Goal: Obtain resource: Obtain resource

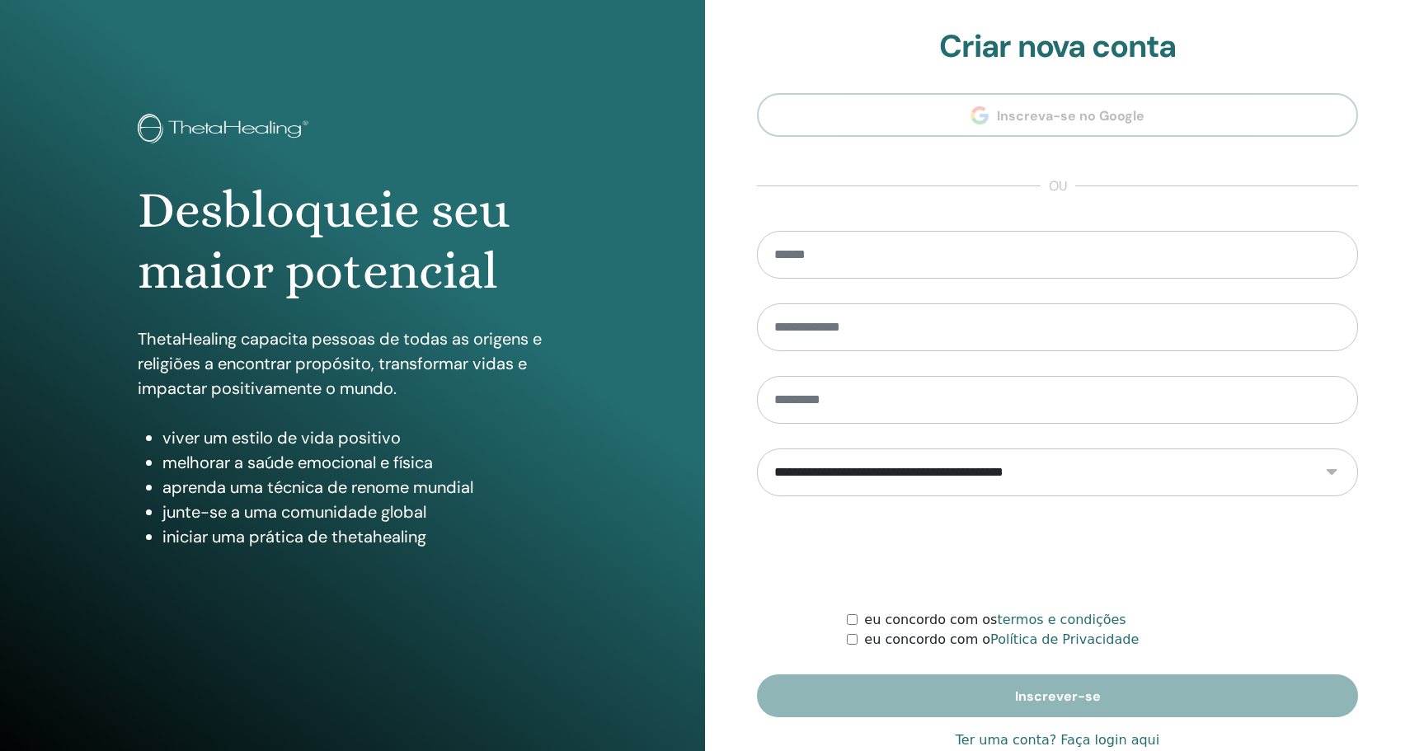
scroll to position [40, 0]
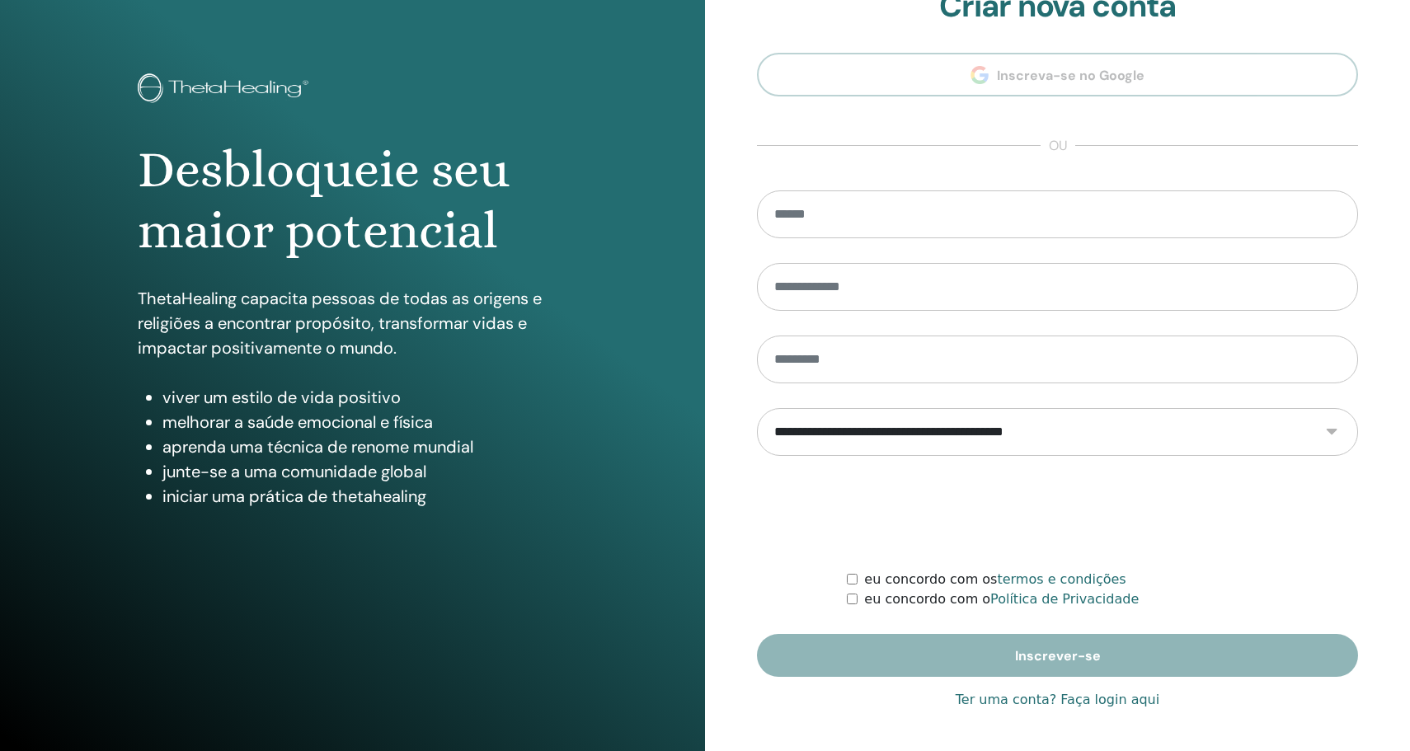
click at [1112, 698] on font "Ter uma conta? Faça login aqui" at bounding box center [1058, 700] width 204 height 16
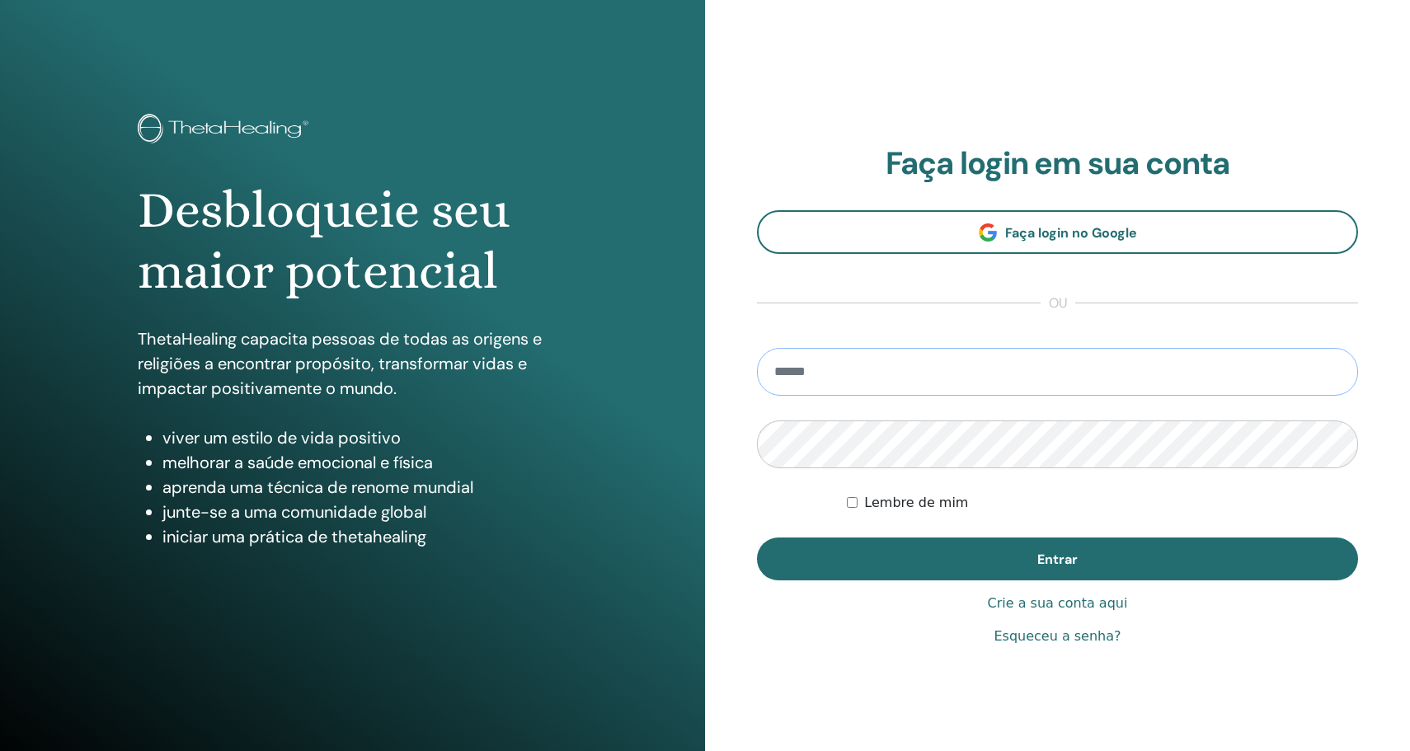
click at [913, 355] on input "email" at bounding box center [1057, 372] width 601 height 48
type input "**********"
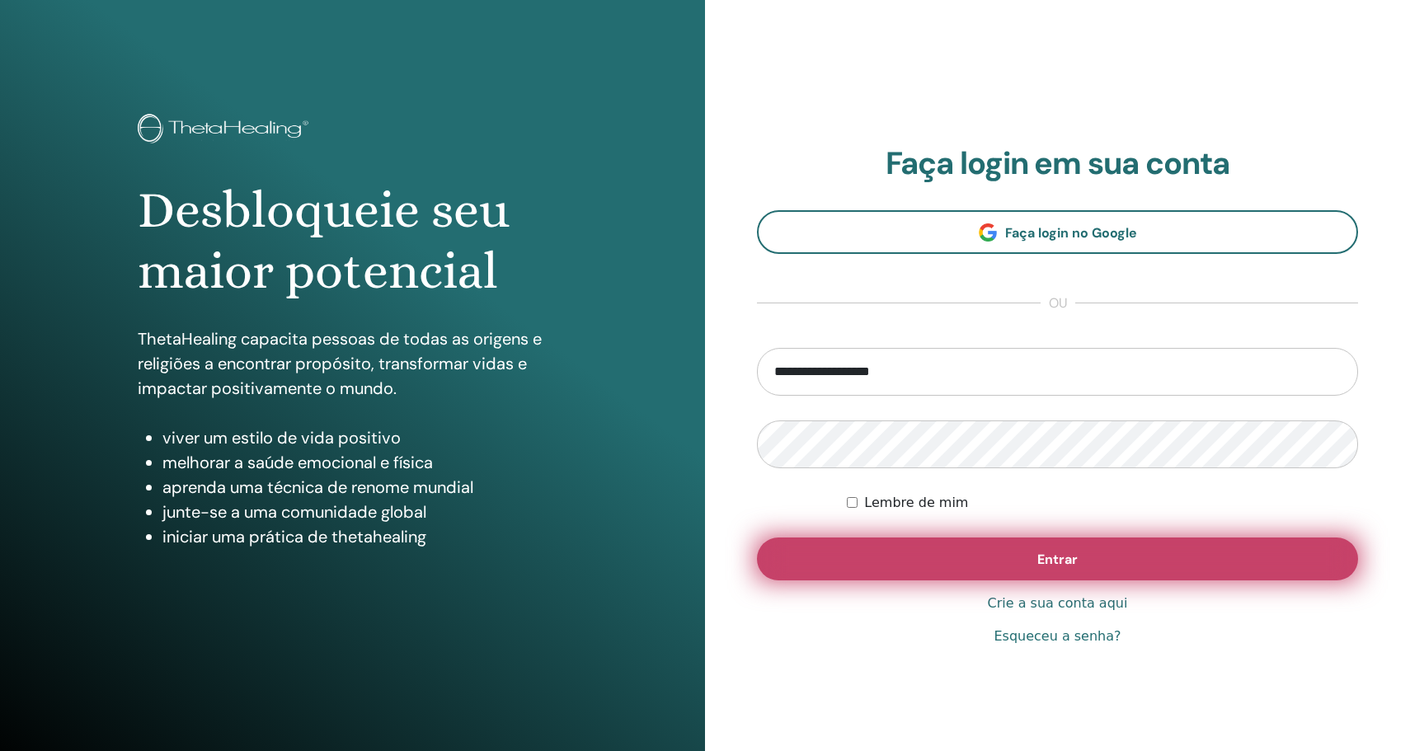
click at [866, 562] on button "Entrar" at bounding box center [1057, 559] width 601 height 43
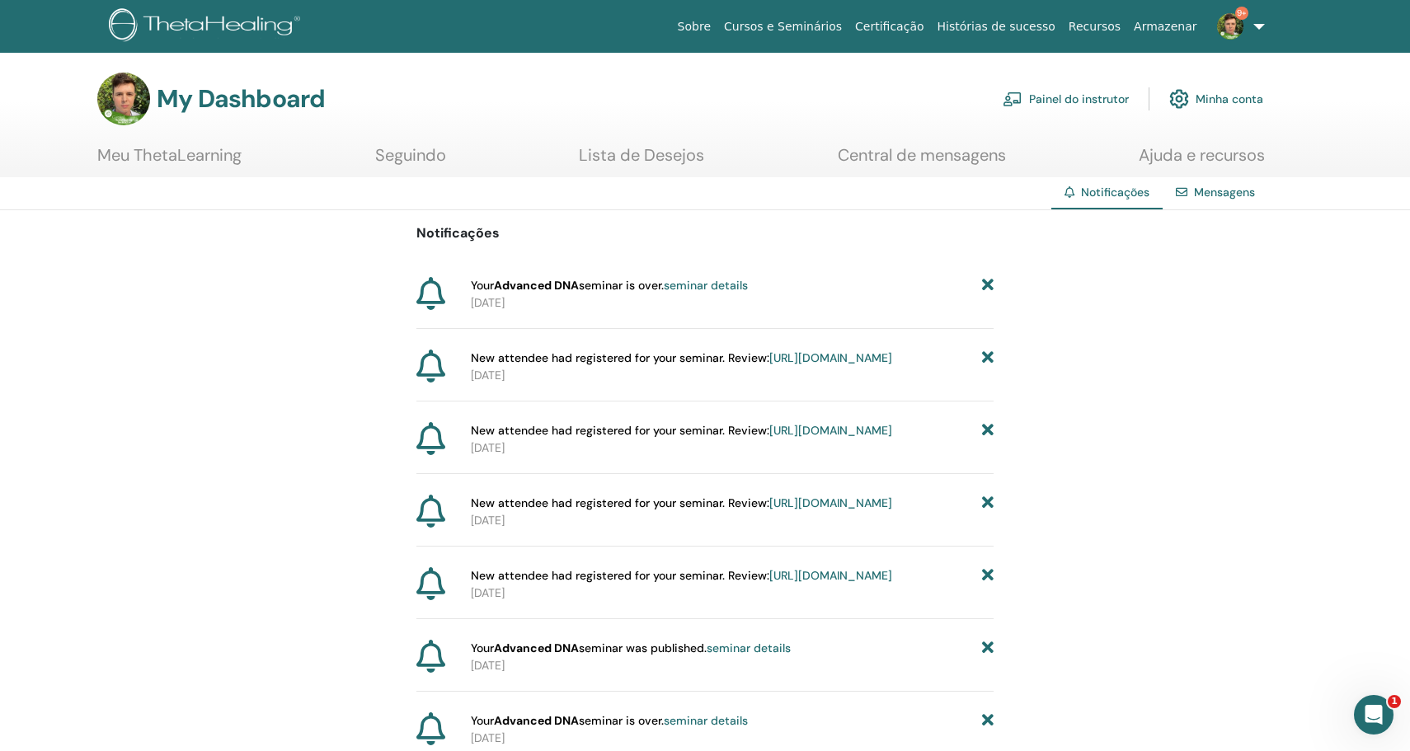
click at [1236, 23] on img at bounding box center [1230, 26] width 26 height 26
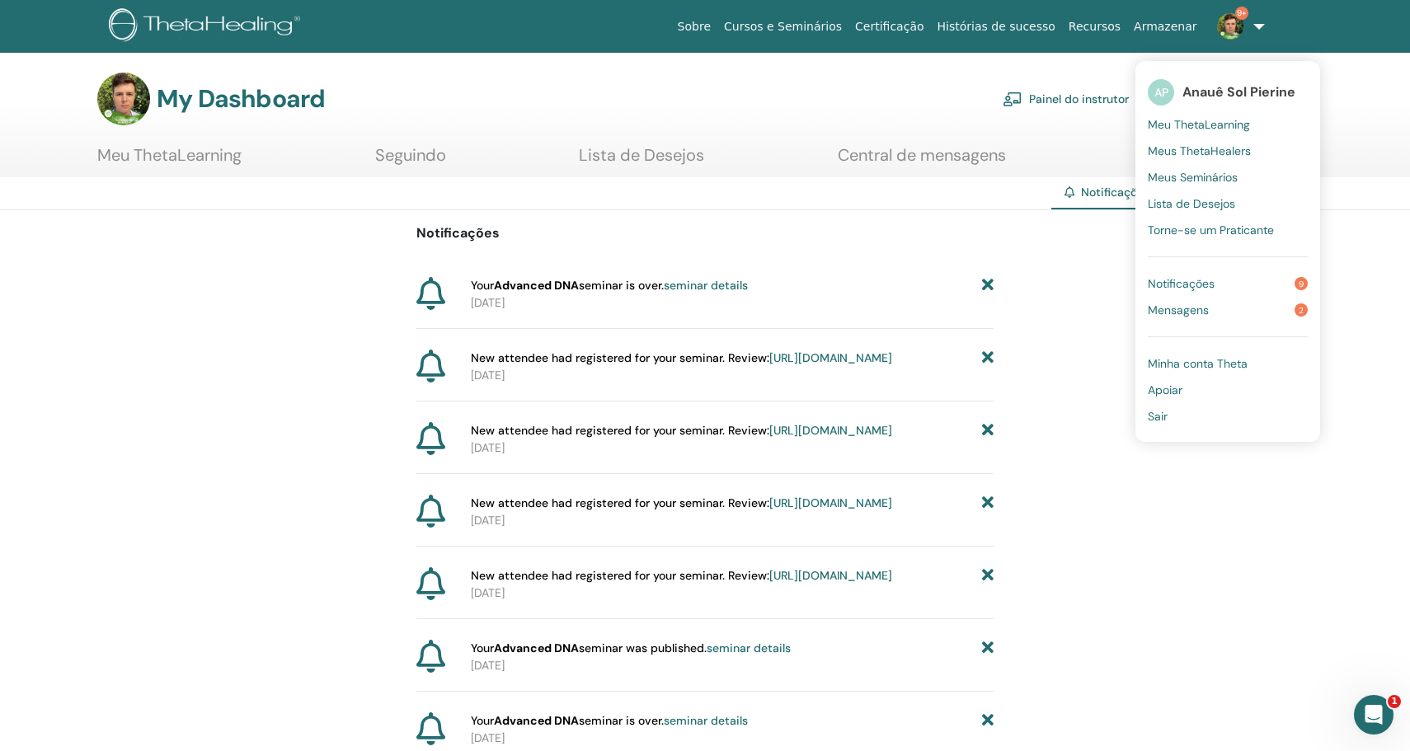
click at [1205, 317] on span "Mensagens" at bounding box center [1178, 310] width 61 height 15
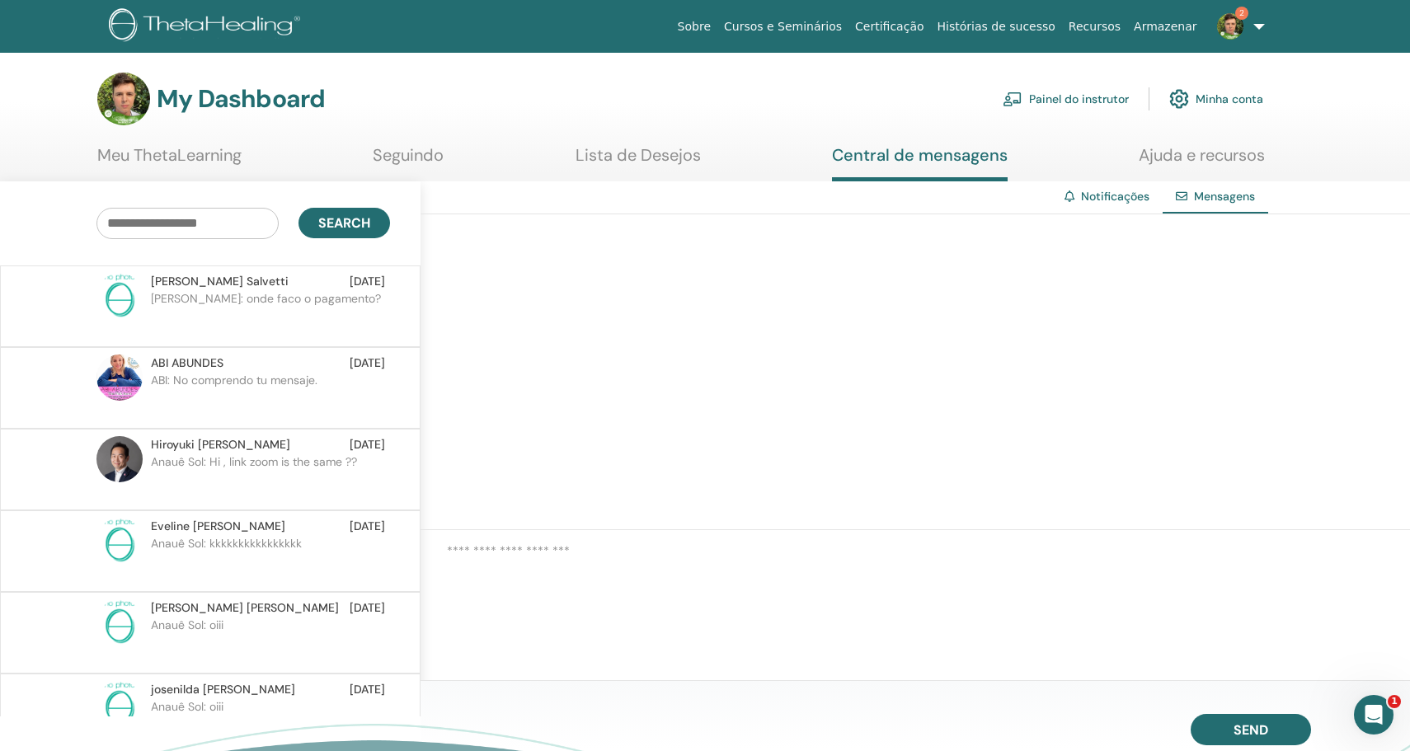
click at [248, 299] on p "Roberta: onde faco o pagamento?" at bounding box center [270, 314] width 239 height 49
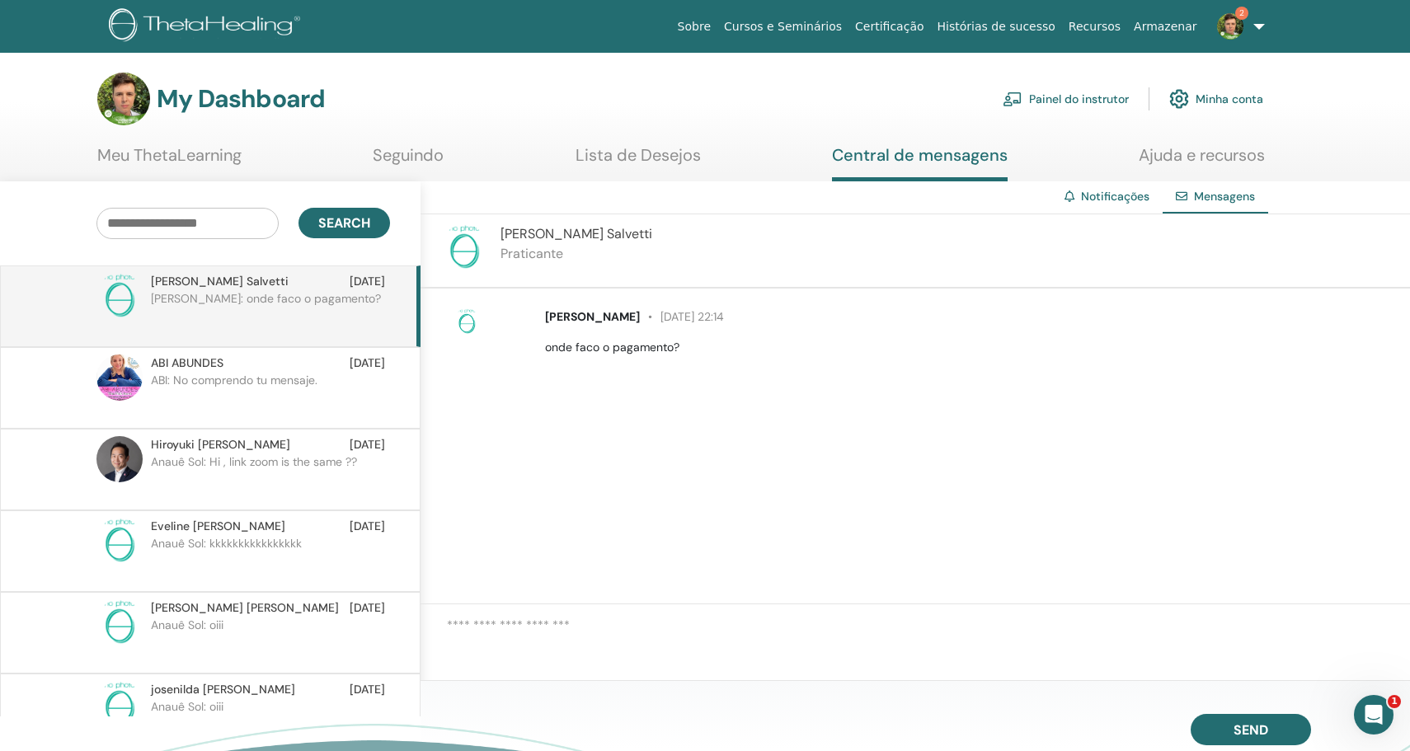
click at [241, 375] on p "ABI: No comprendo tu mensaje." at bounding box center [270, 396] width 239 height 49
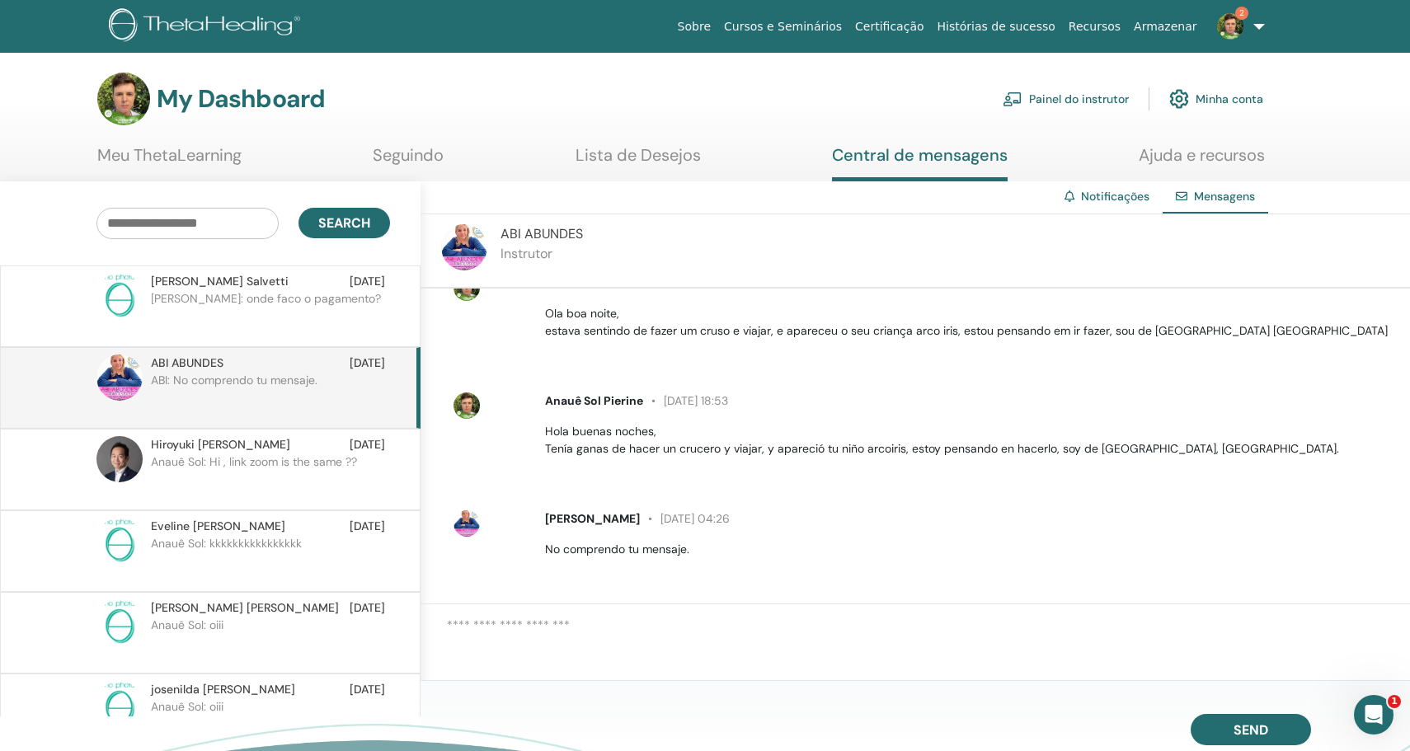
scroll to position [35, 0]
click at [221, 489] on p "Anauê Sol: Hi , link zoom is the same ??" at bounding box center [270, 478] width 239 height 49
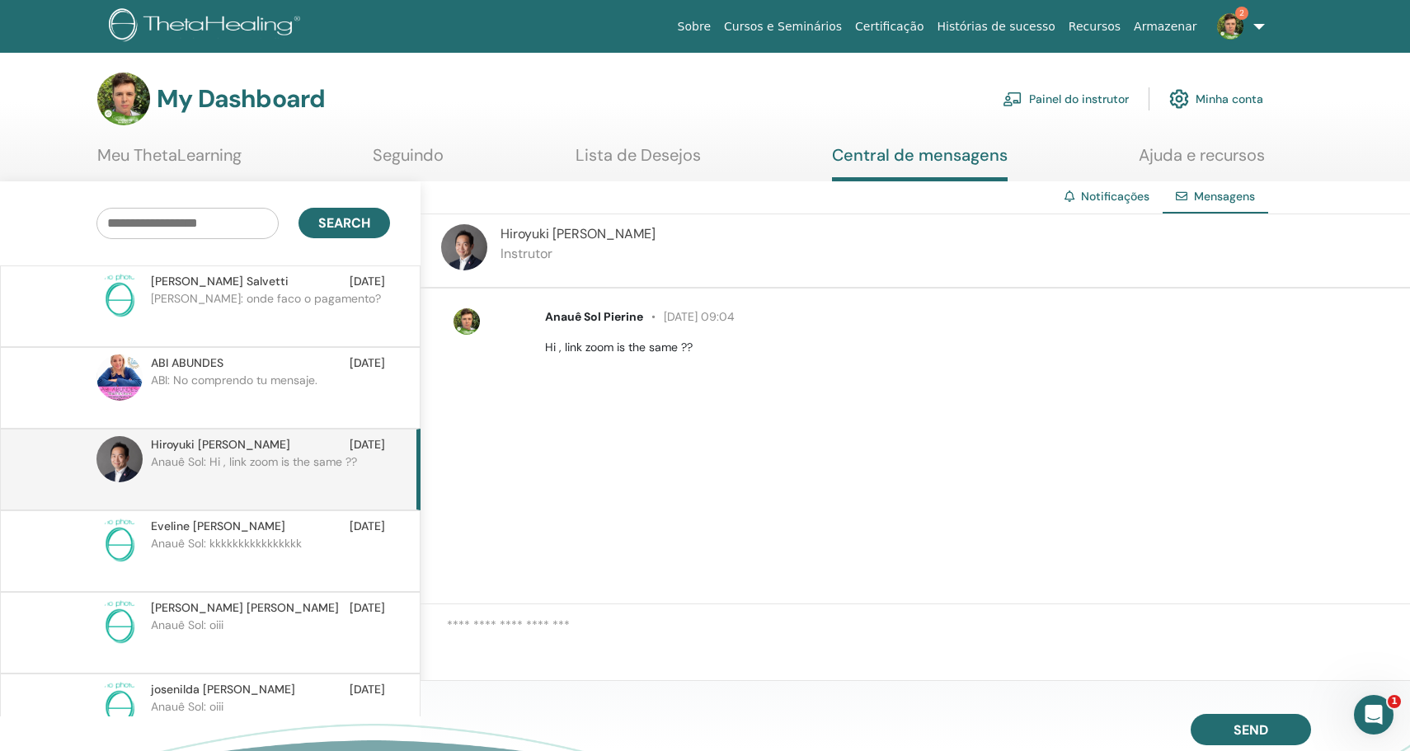
click at [219, 529] on span "Eveline Duarte" at bounding box center [218, 526] width 134 height 17
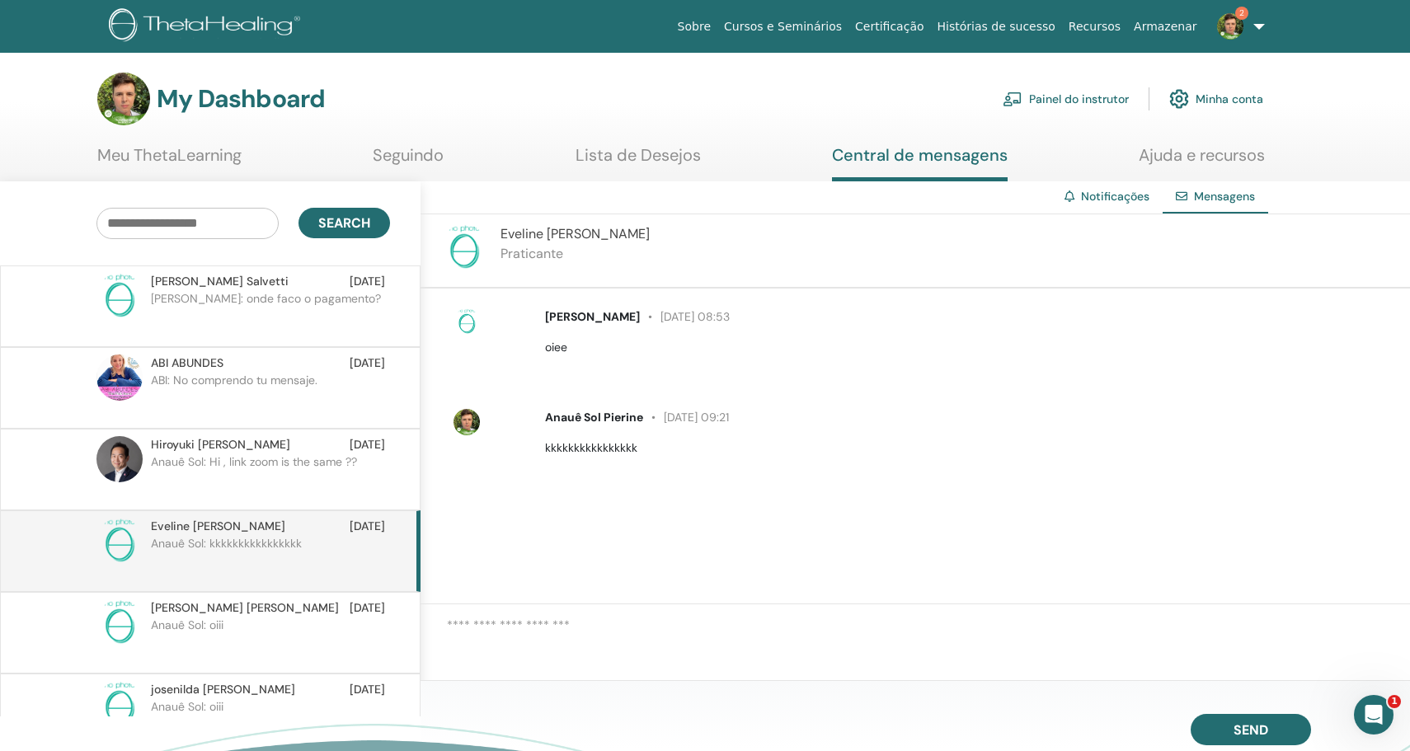
click at [219, 602] on span "Luiz Felipe Gomes Pinto" at bounding box center [245, 607] width 188 height 17
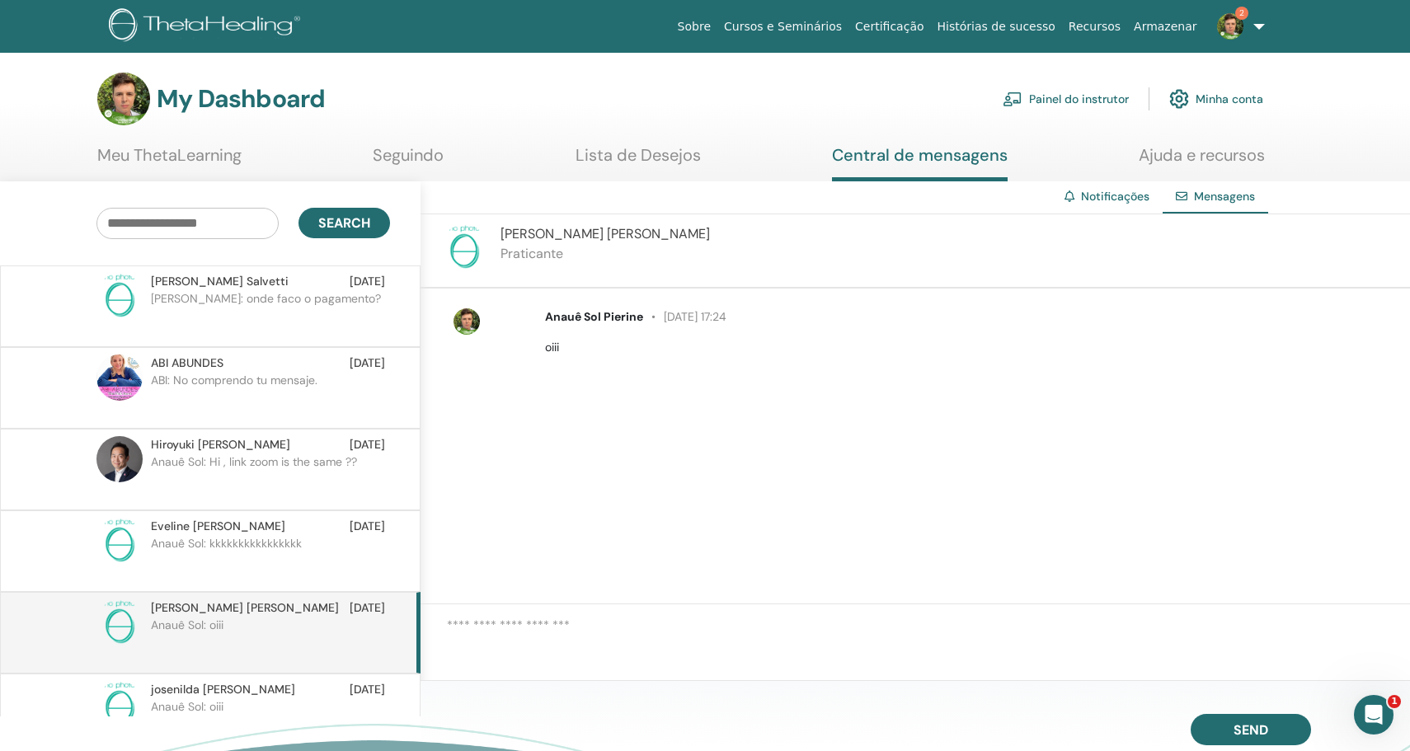
click at [1086, 98] on link "Painel do instrutor" at bounding box center [1066, 99] width 126 height 36
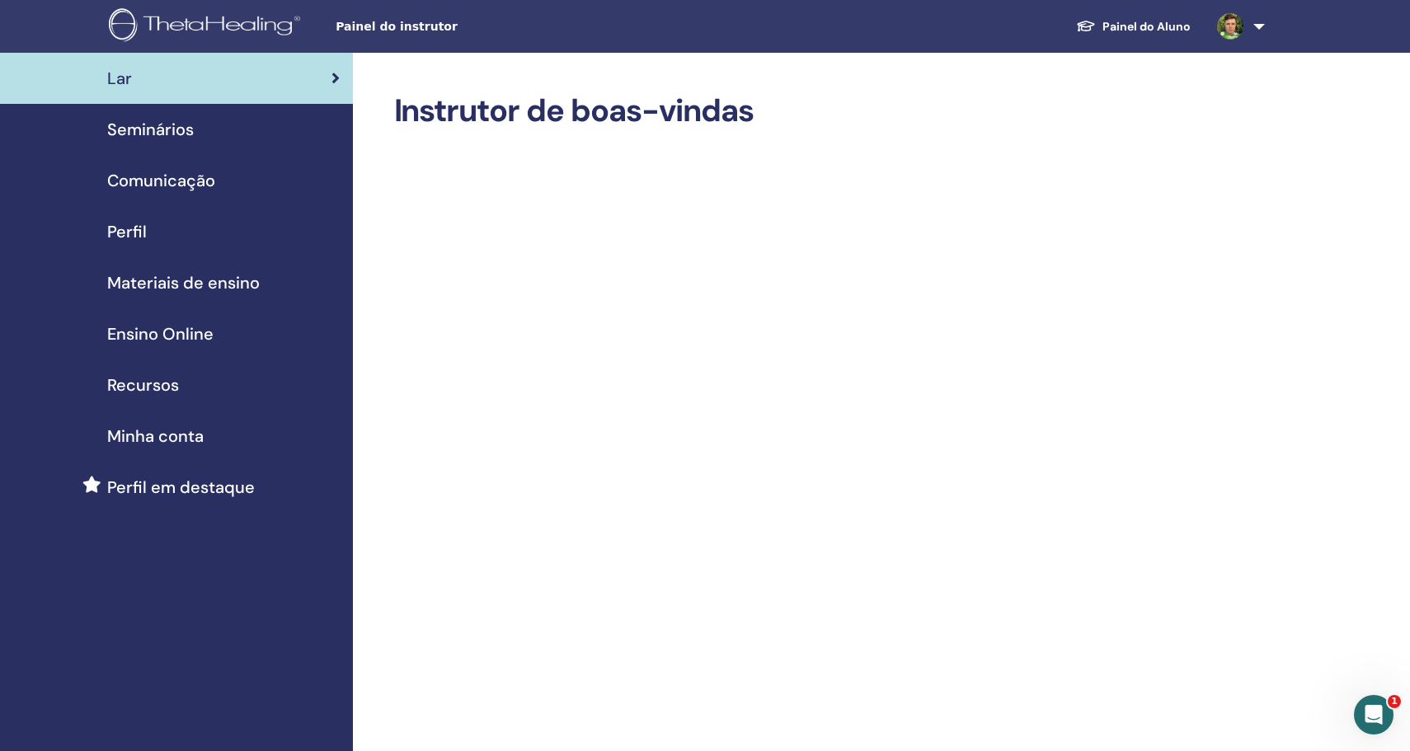
click at [234, 285] on span "Materiais de ensino" at bounding box center [183, 282] width 153 height 25
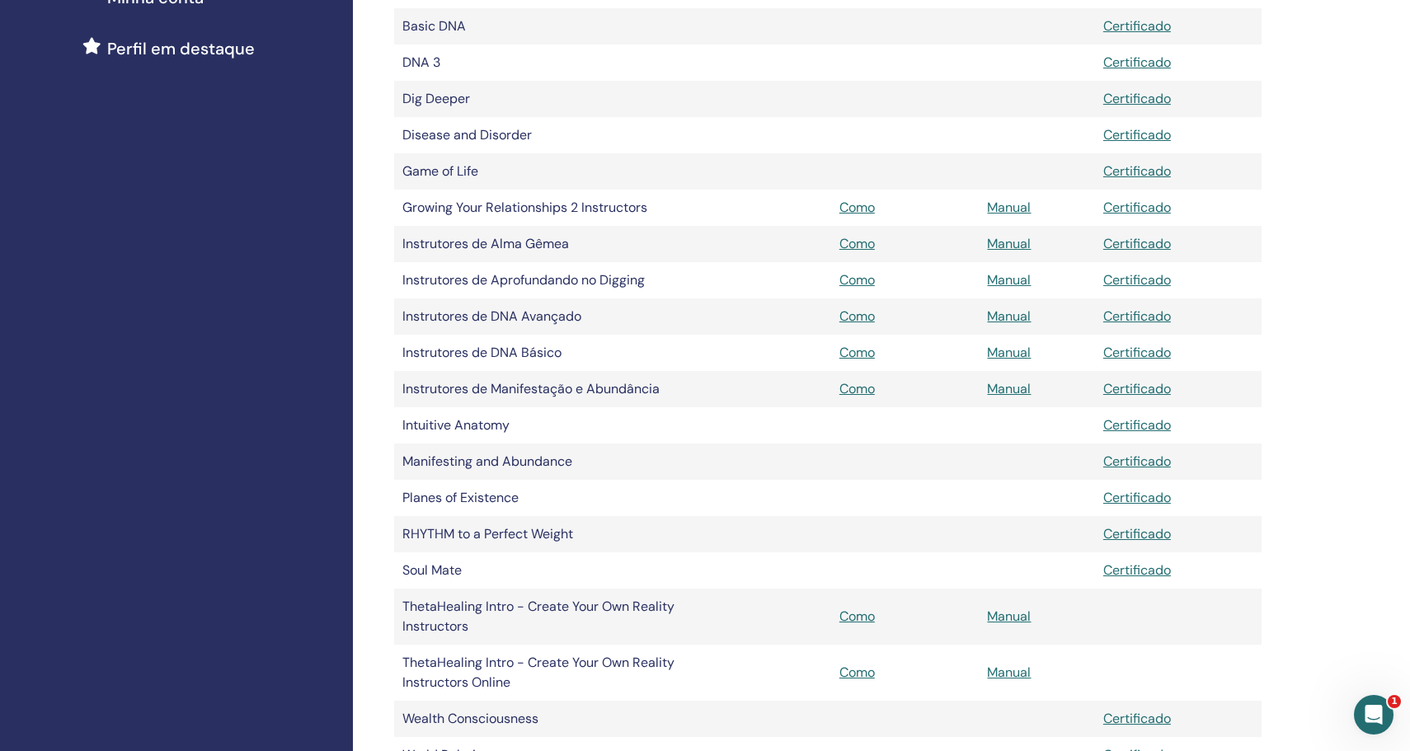
scroll to position [452, 0]
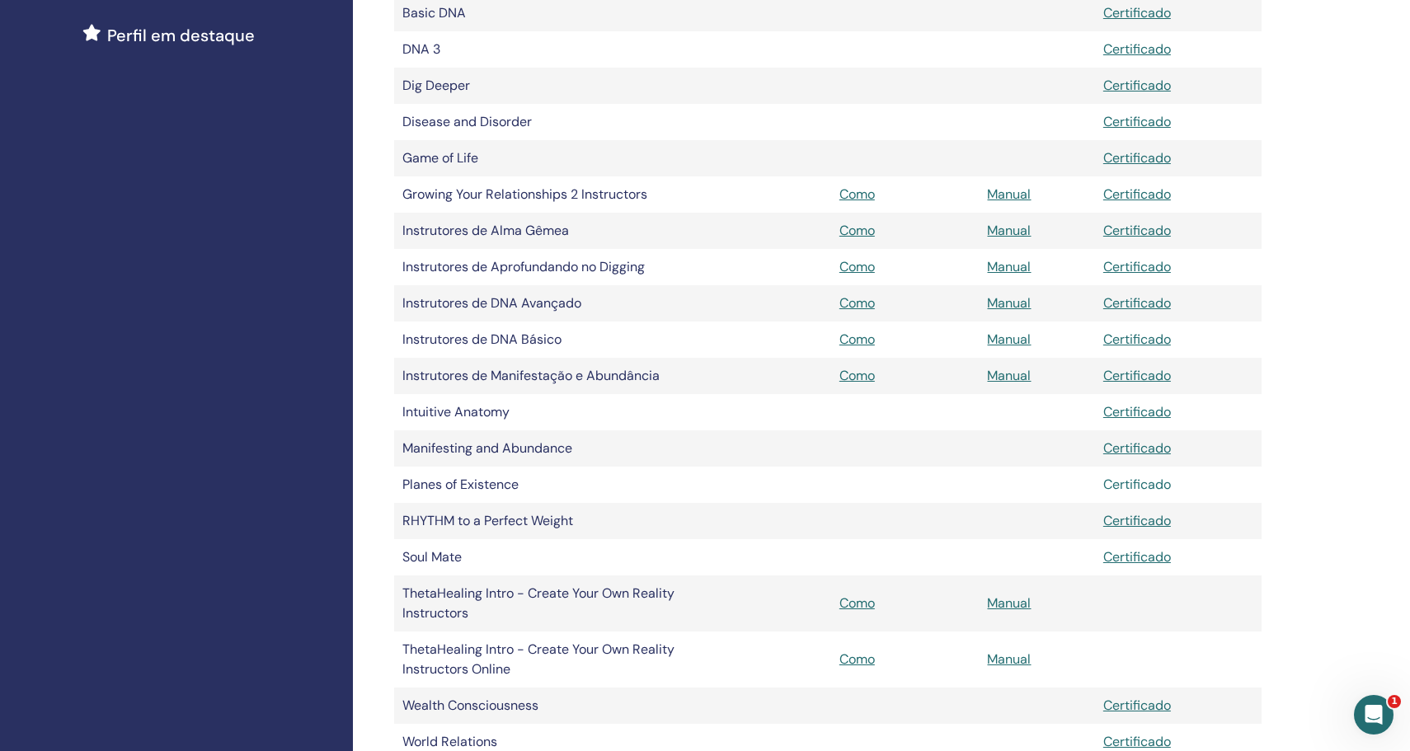
click at [1140, 485] on link "Certificado" at bounding box center [1137, 484] width 68 height 17
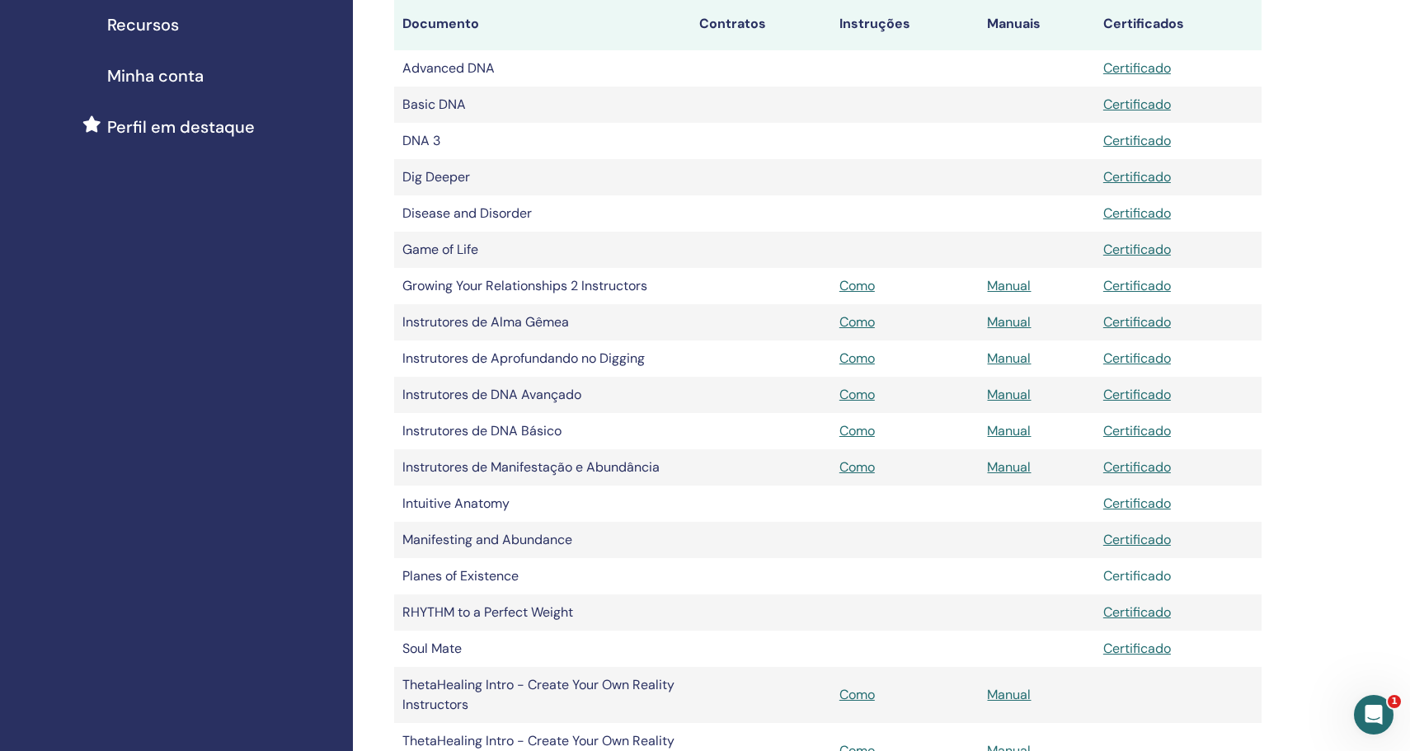
scroll to position [361, 0]
click at [1006, 283] on link "Manual" at bounding box center [1009, 284] width 44 height 17
click at [1010, 322] on link "Manual" at bounding box center [1009, 321] width 44 height 17
click at [1007, 360] on link "Manual" at bounding box center [1009, 357] width 44 height 17
click at [1011, 397] on link "Manual" at bounding box center [1009, 393] width 44 height 17
